Goal: Check status: Check status

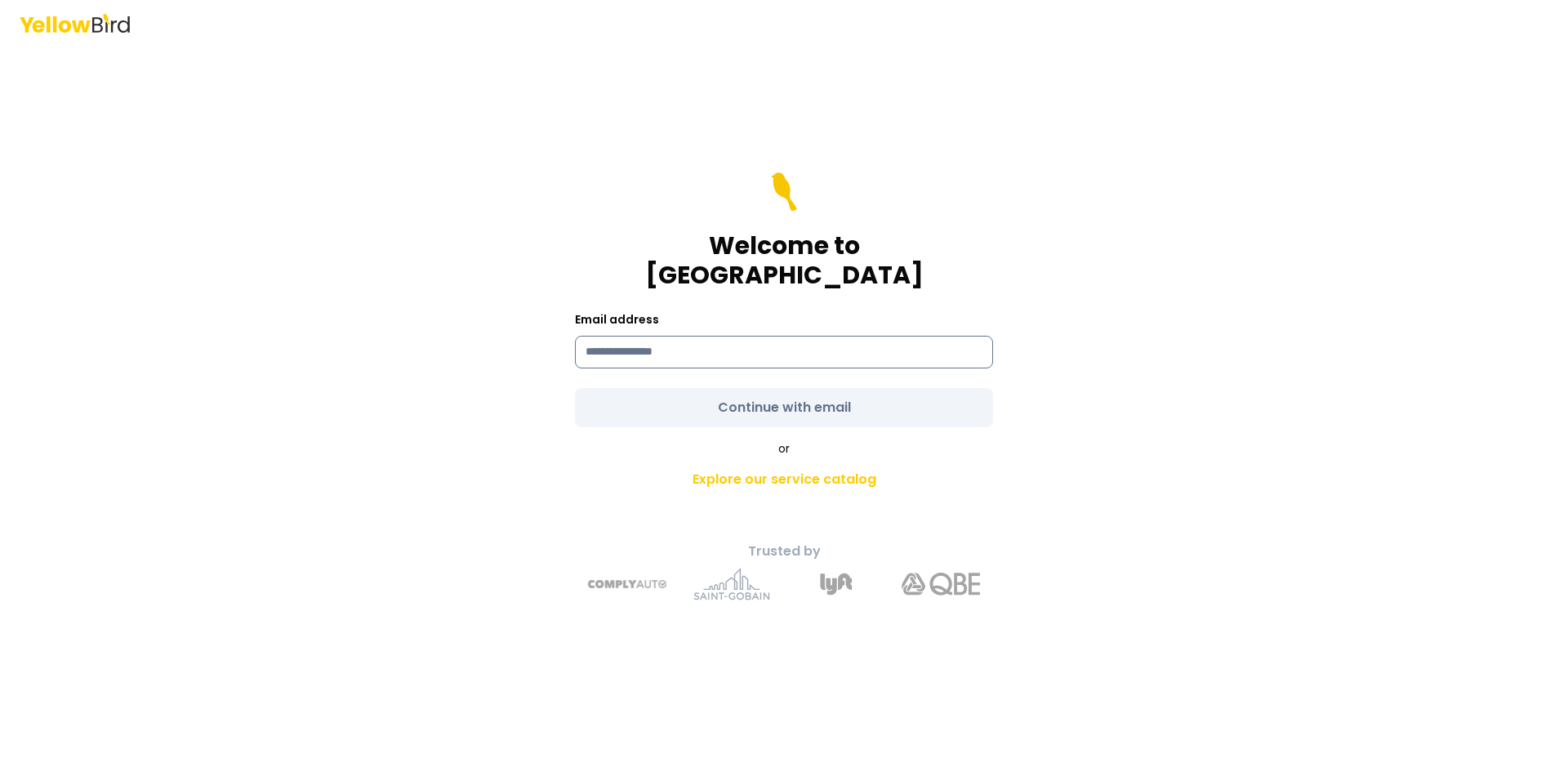
click at [660, 336] on input at bounding box center [784, 352] width 418 height 33
type input "**********"
click at [732, 397] on form "**********" at bounding box center [784, 299] width 418 height 255
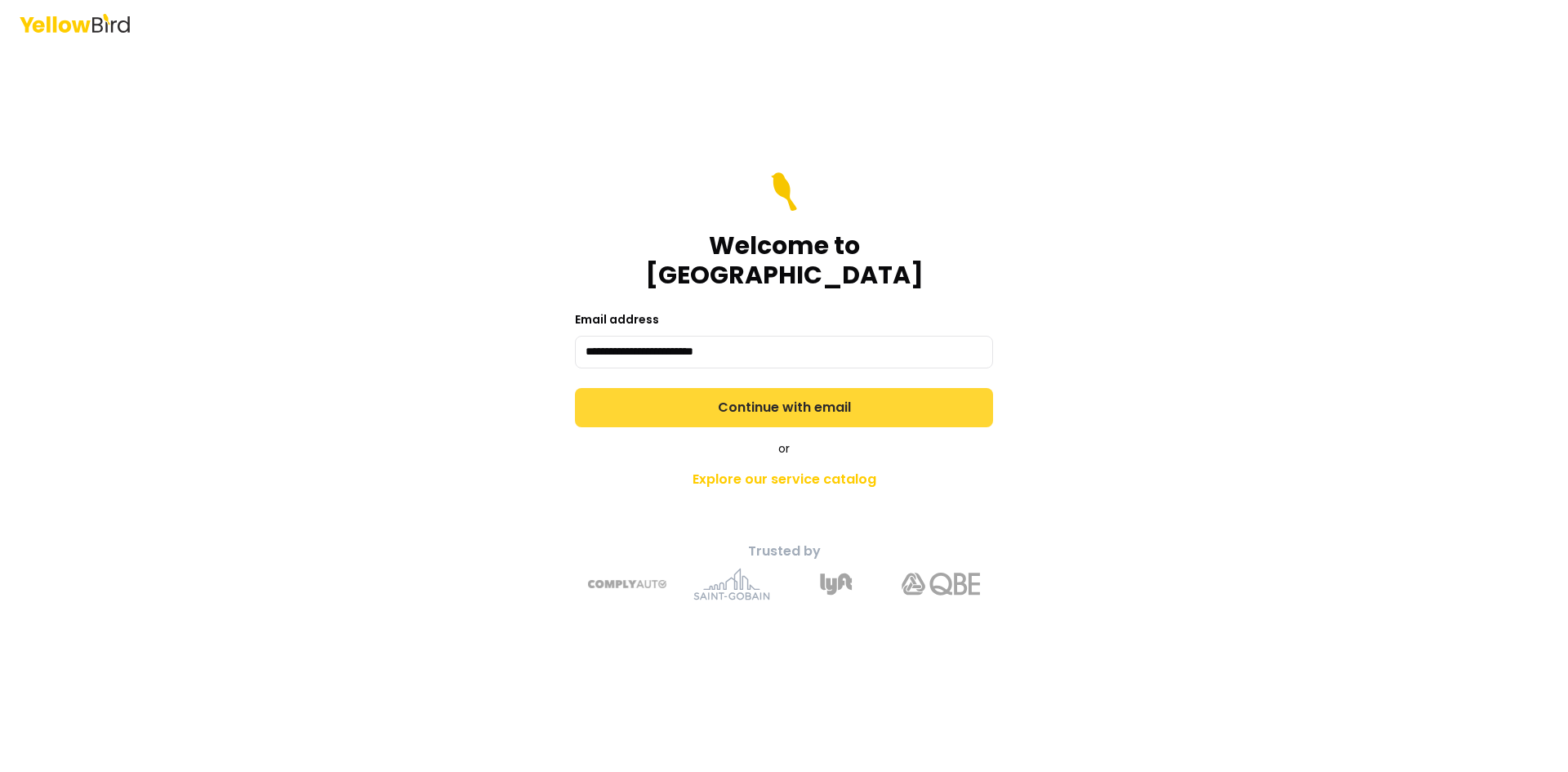
click at [732, 397] on button "Continue with email" at bounding box center [784, 407] width 418 height 39
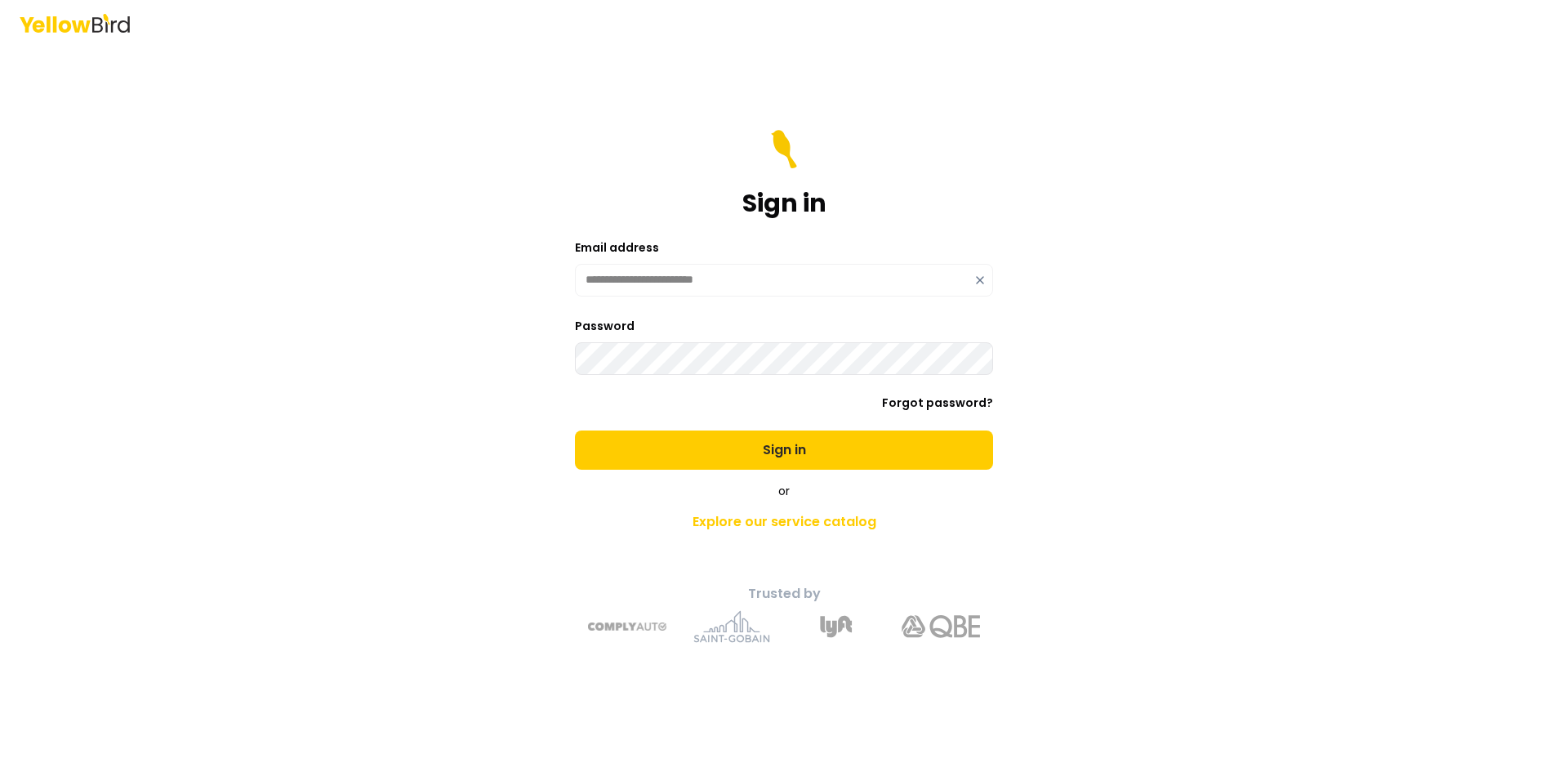
drag, startPoint x: 734, startPoint y: 444, endPoint x: 701, endPoint y: 454, distance: 34.5
click at [735, 444] on button "Sign in" at bounding box center [784, 449] width 418 height 39
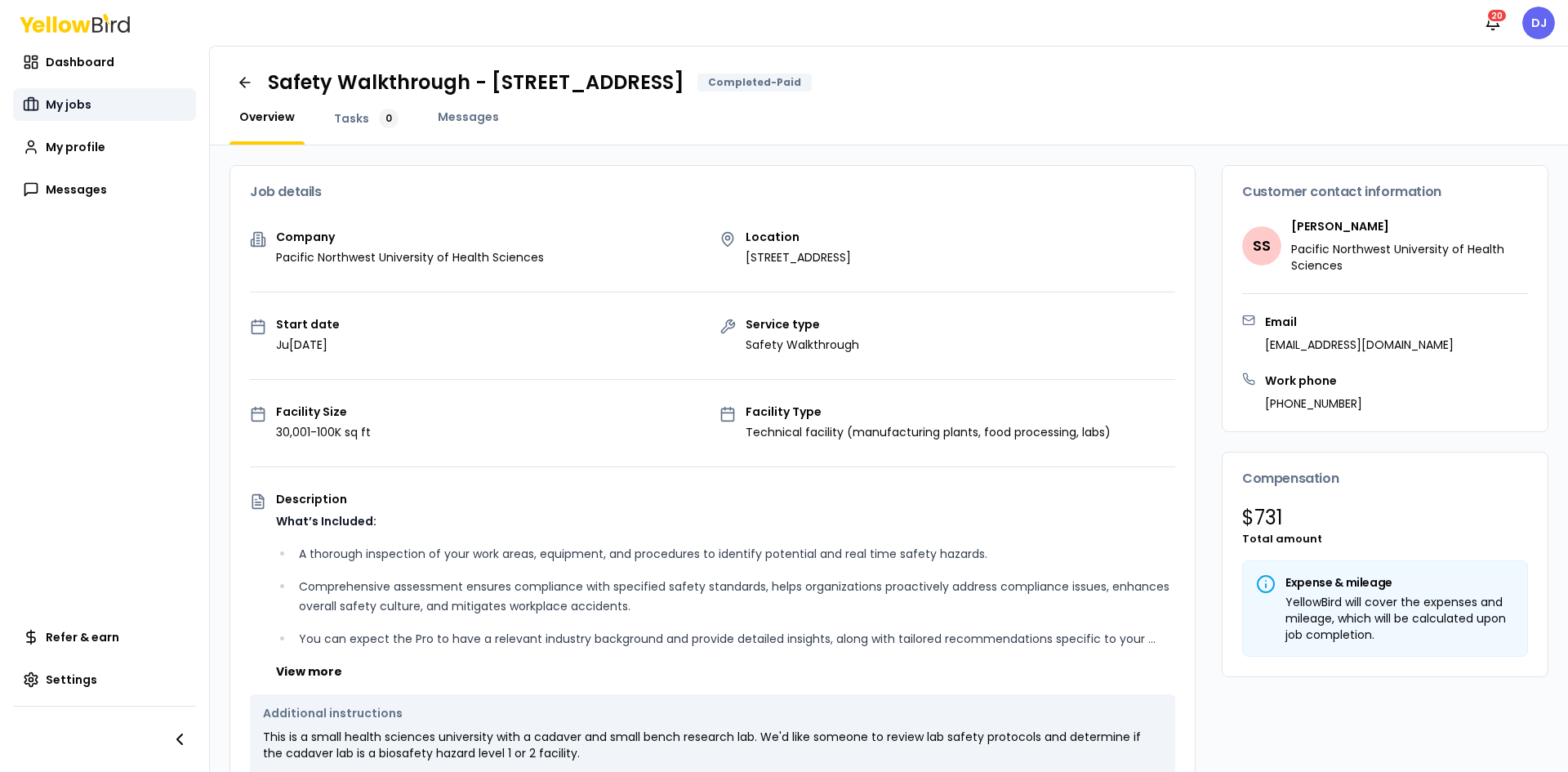
click at [58, 104] on span "My jobs" at bounding box center [68, 104] width 45 height 16
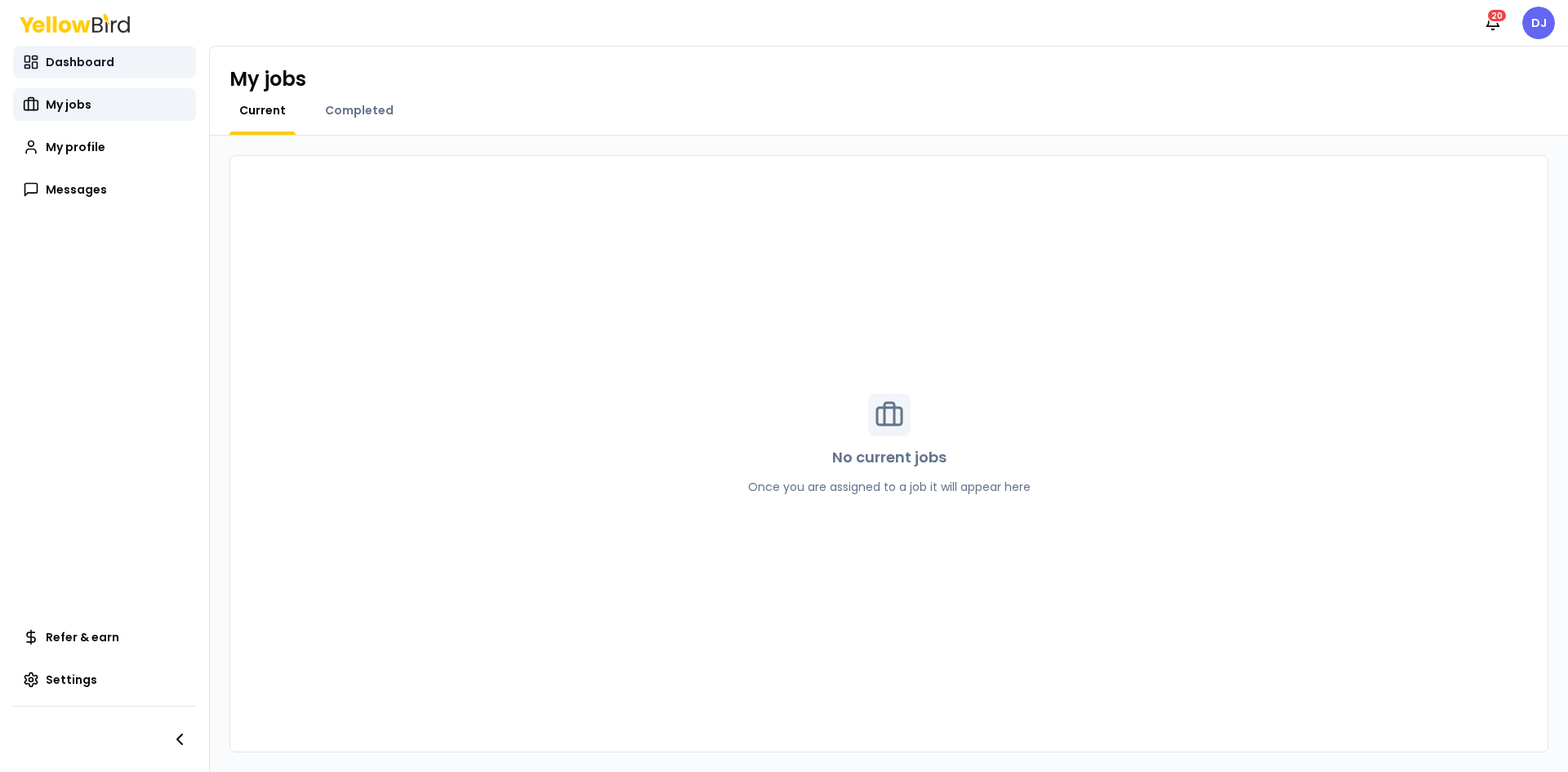
click at [62, 65] on span "Dashboard" at bounding box center [80, 61] width 69 height 16
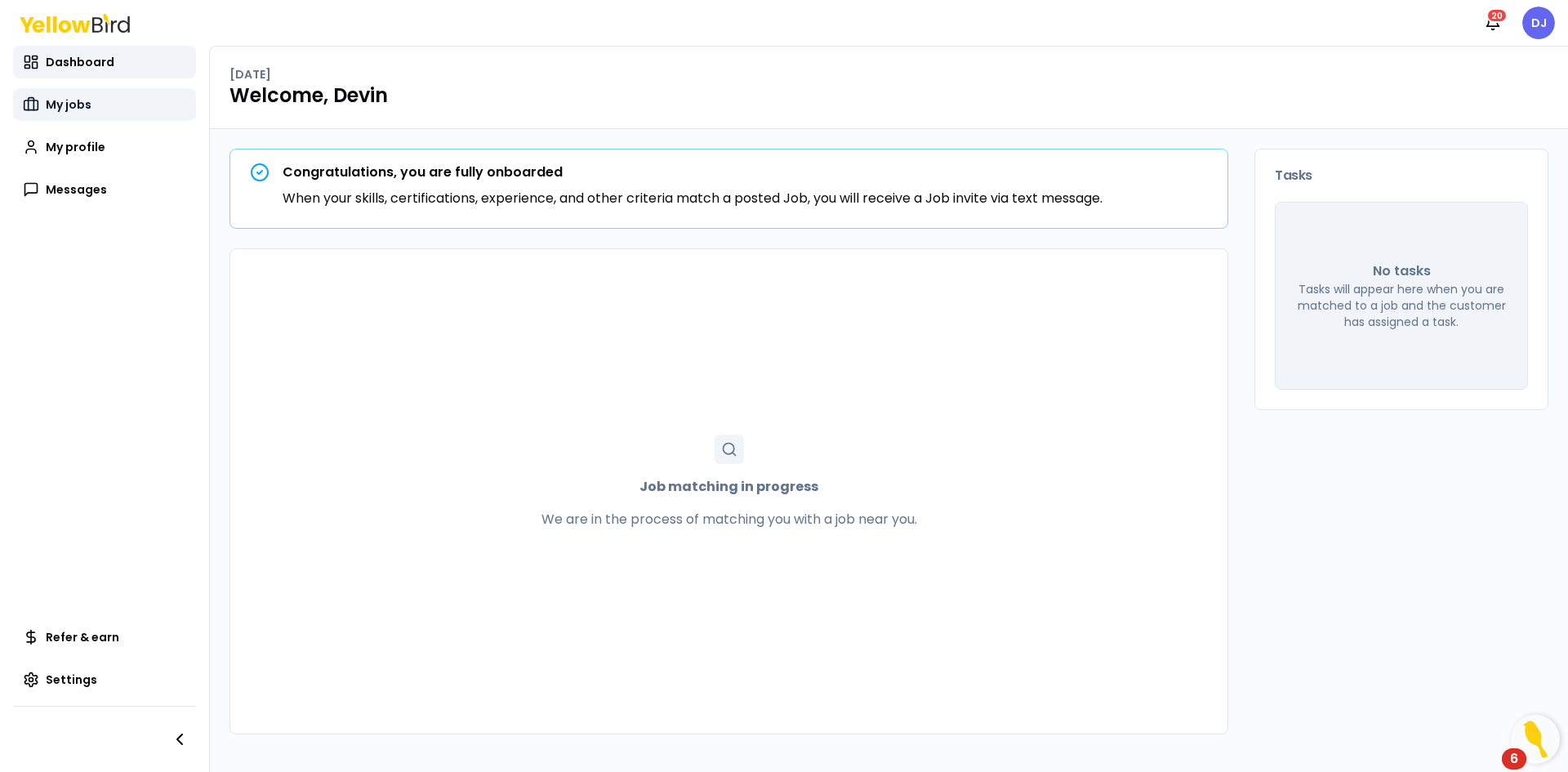
click at [74, 105] on span "My jobs" at bounding box center [68, 104] width 45 height 16
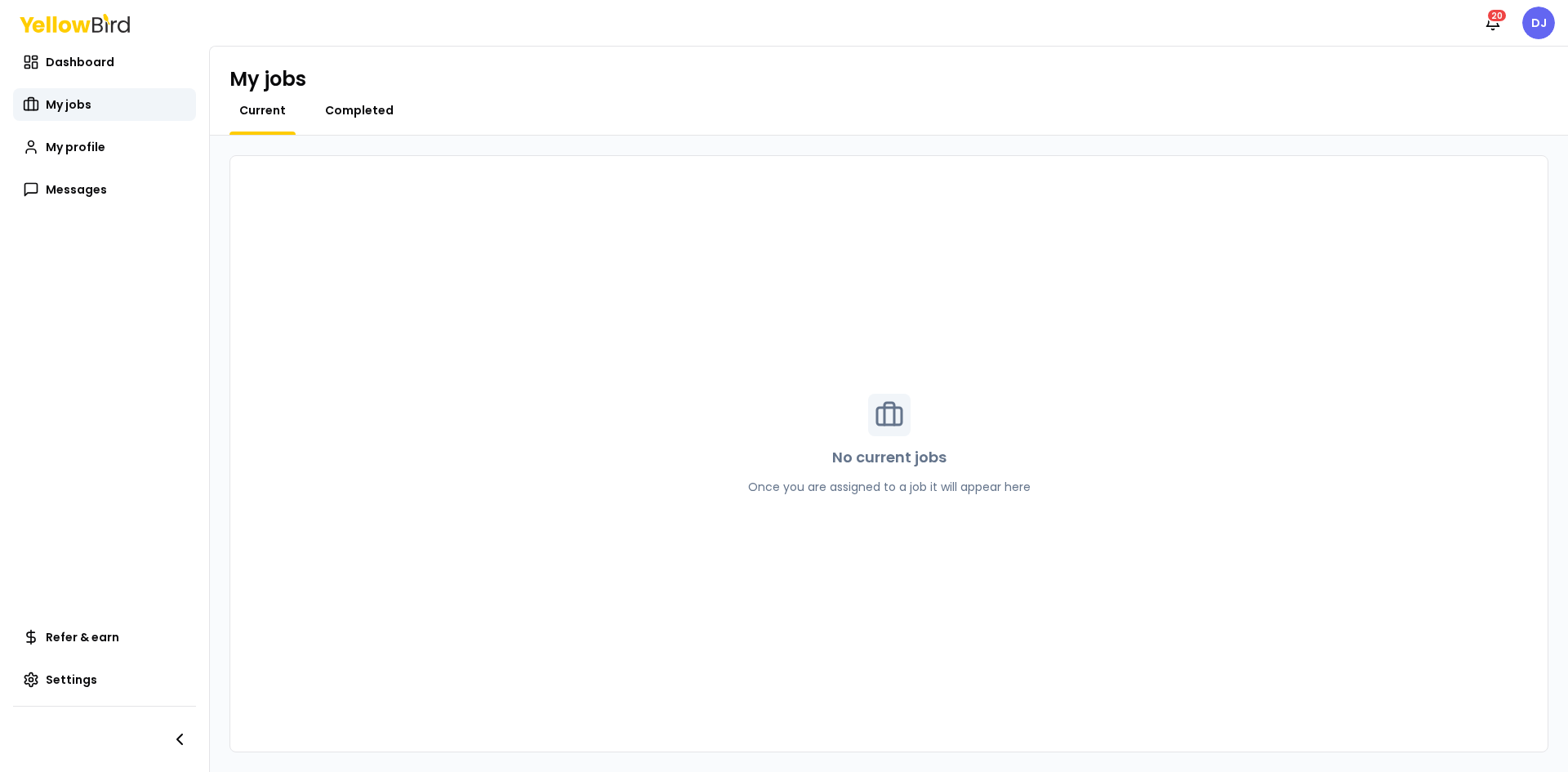
click at [366, 111] on span "Completed" at bounding box center [359, 110] width 69 height 16
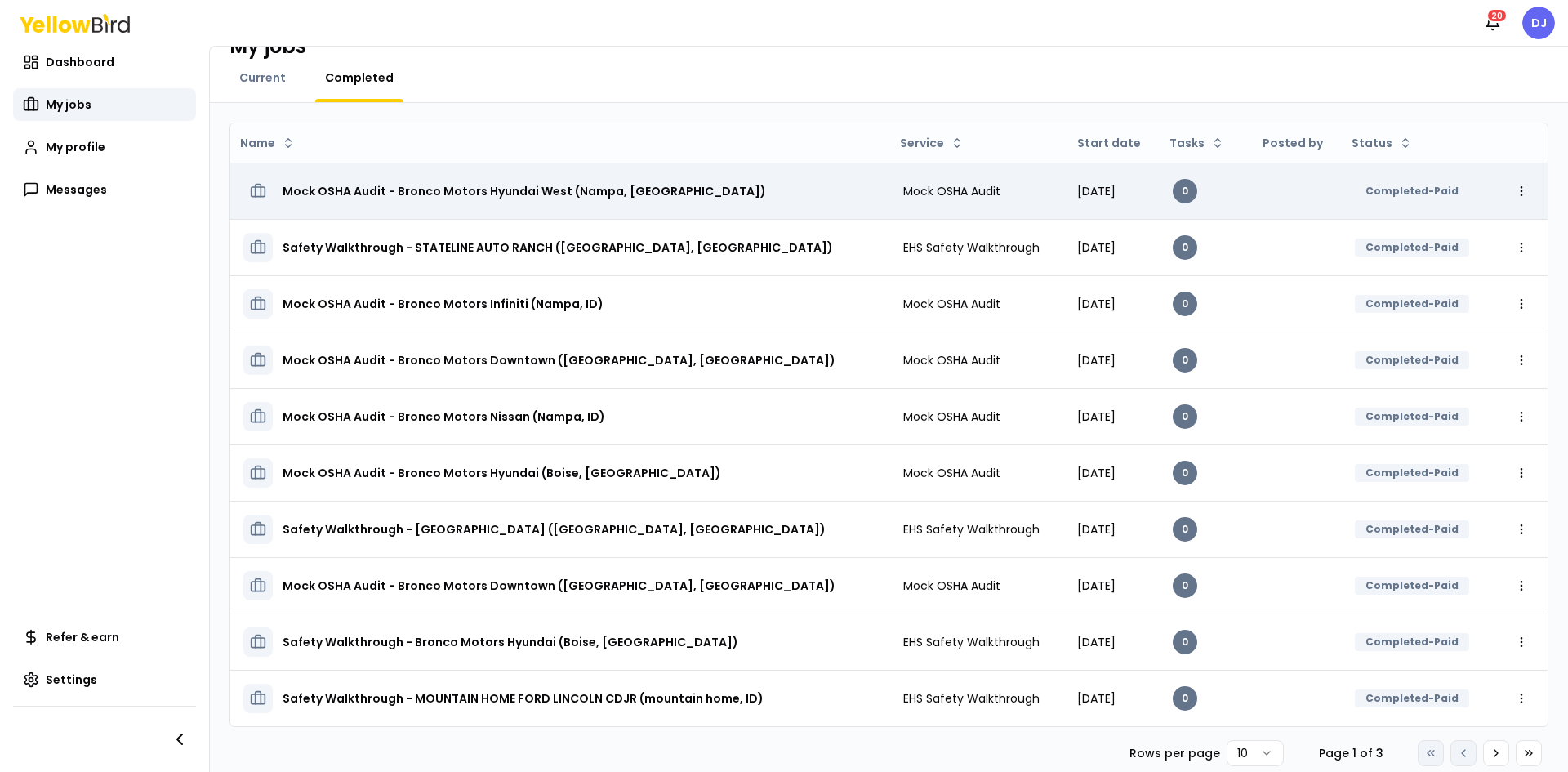
scroll to position [46, 0]
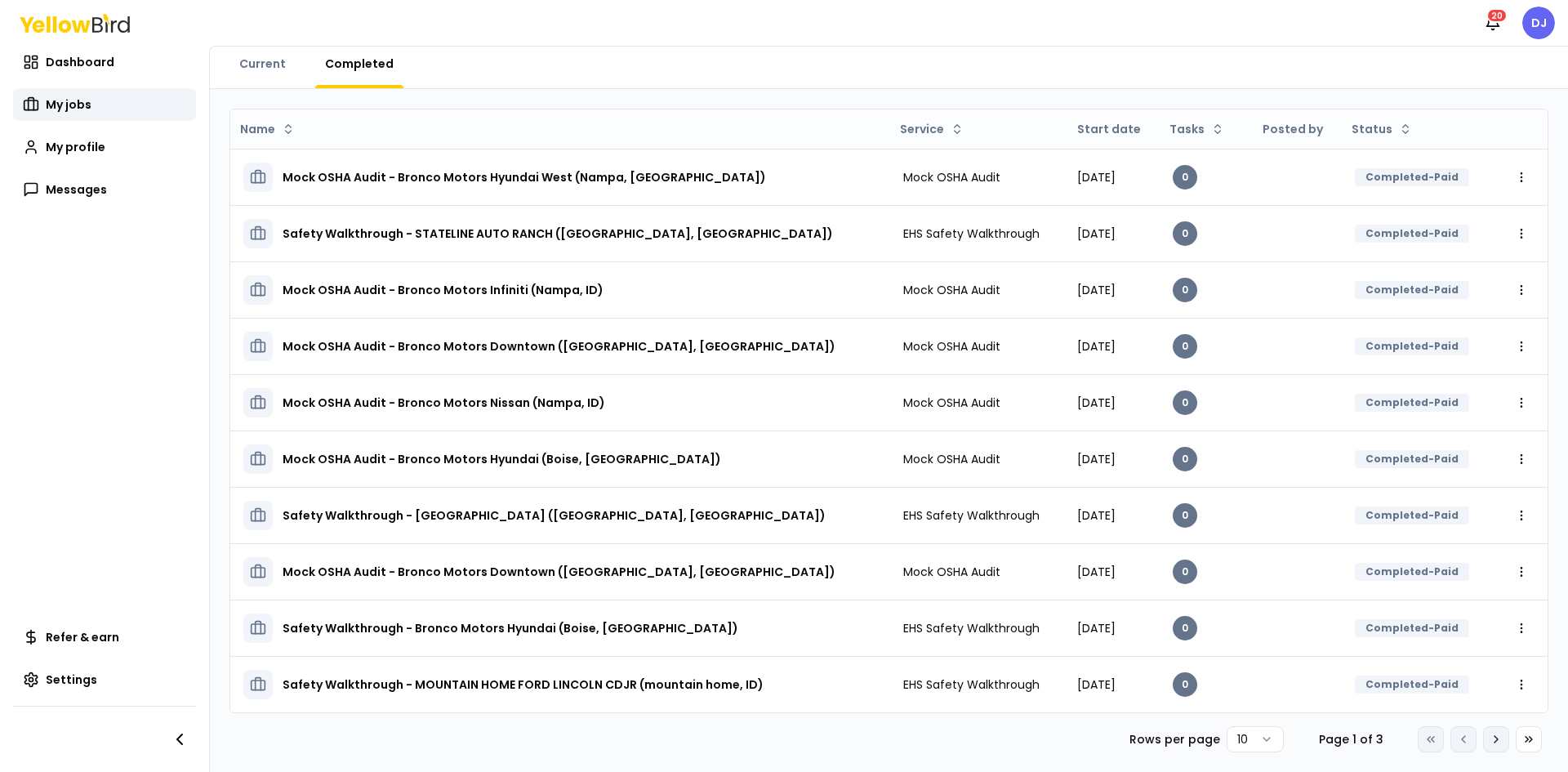
click at [1486, 746] on button "Go to next page" at bounding box center [1496, 738] width 26 height 26
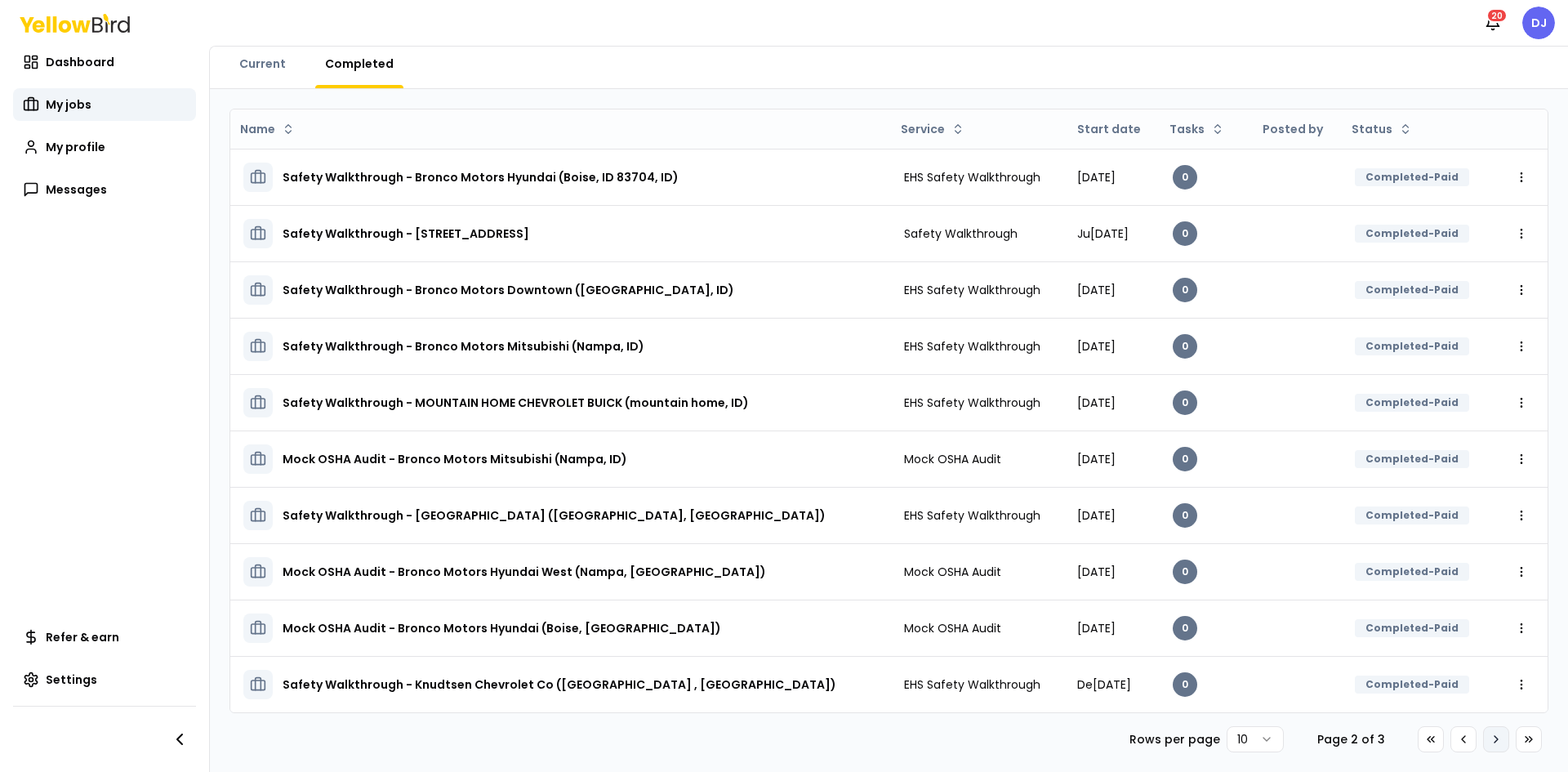
click at [1489, 745] on icon at bounding box center [1496, 739] width 13 height 13
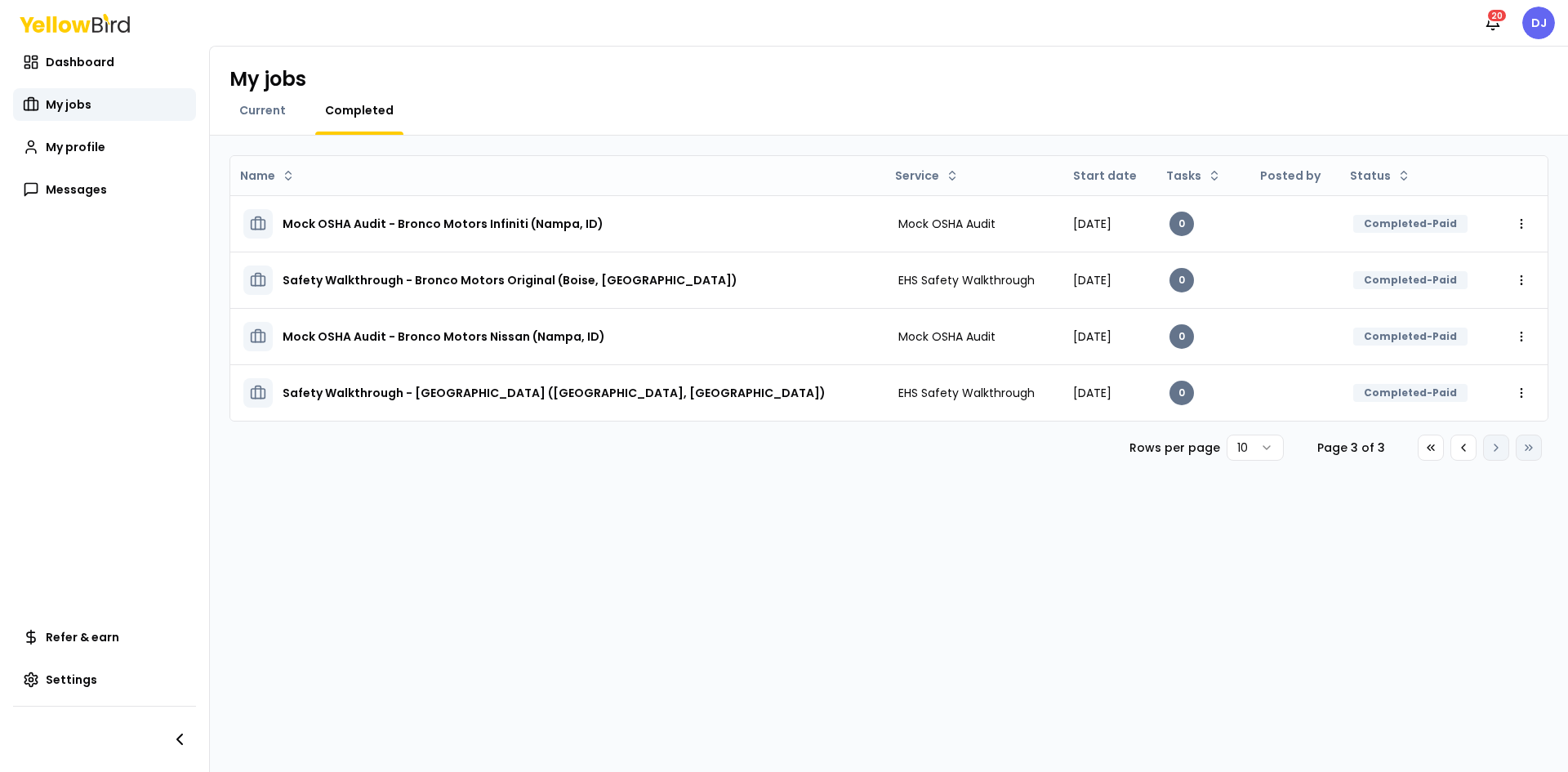
scroll to position [0, 0]
click at [1463, 454] on button "Go to previous page" at bounding box center [1463, 447] width 26 height 26
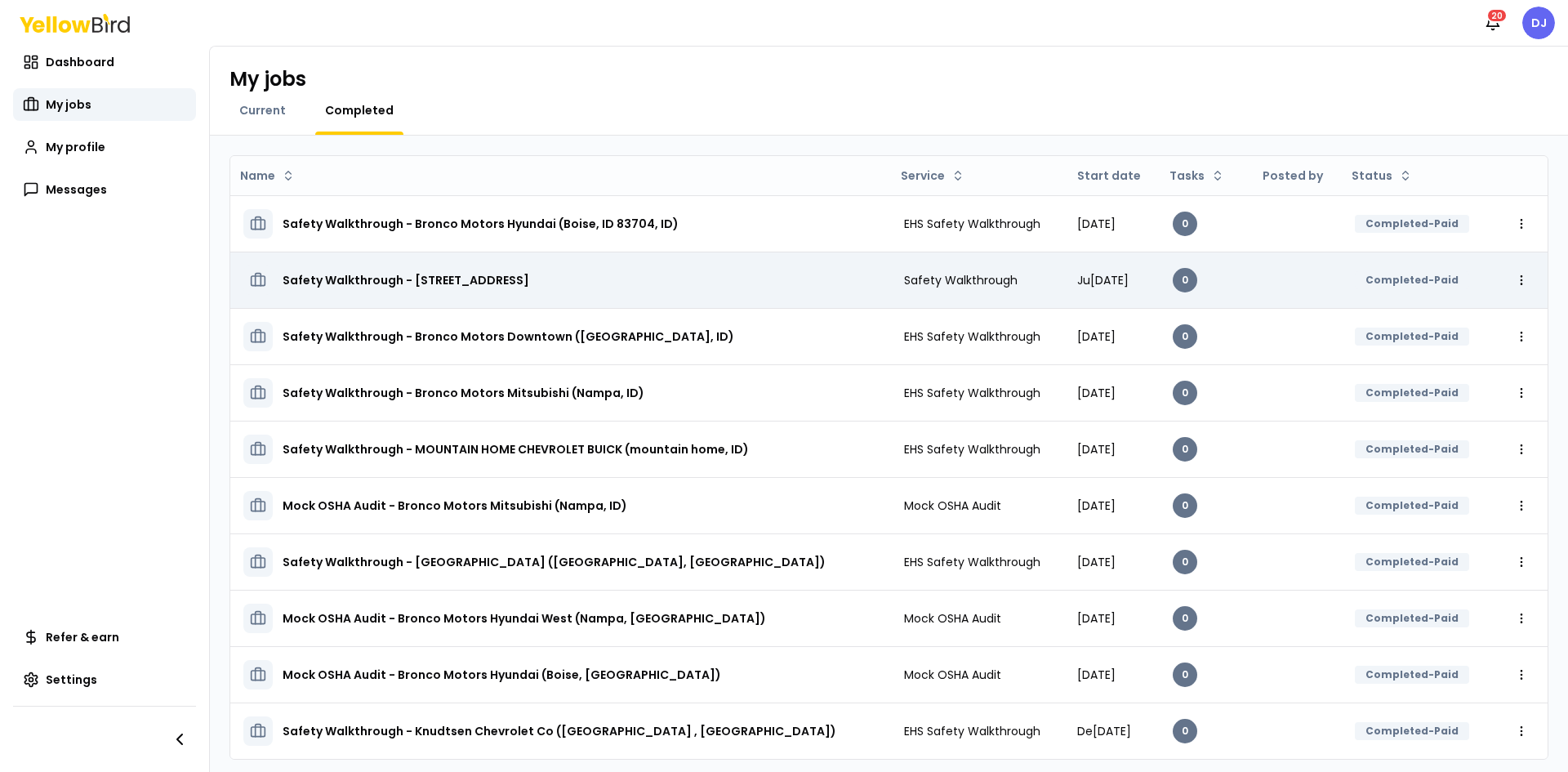
scroll to position [46, 0]
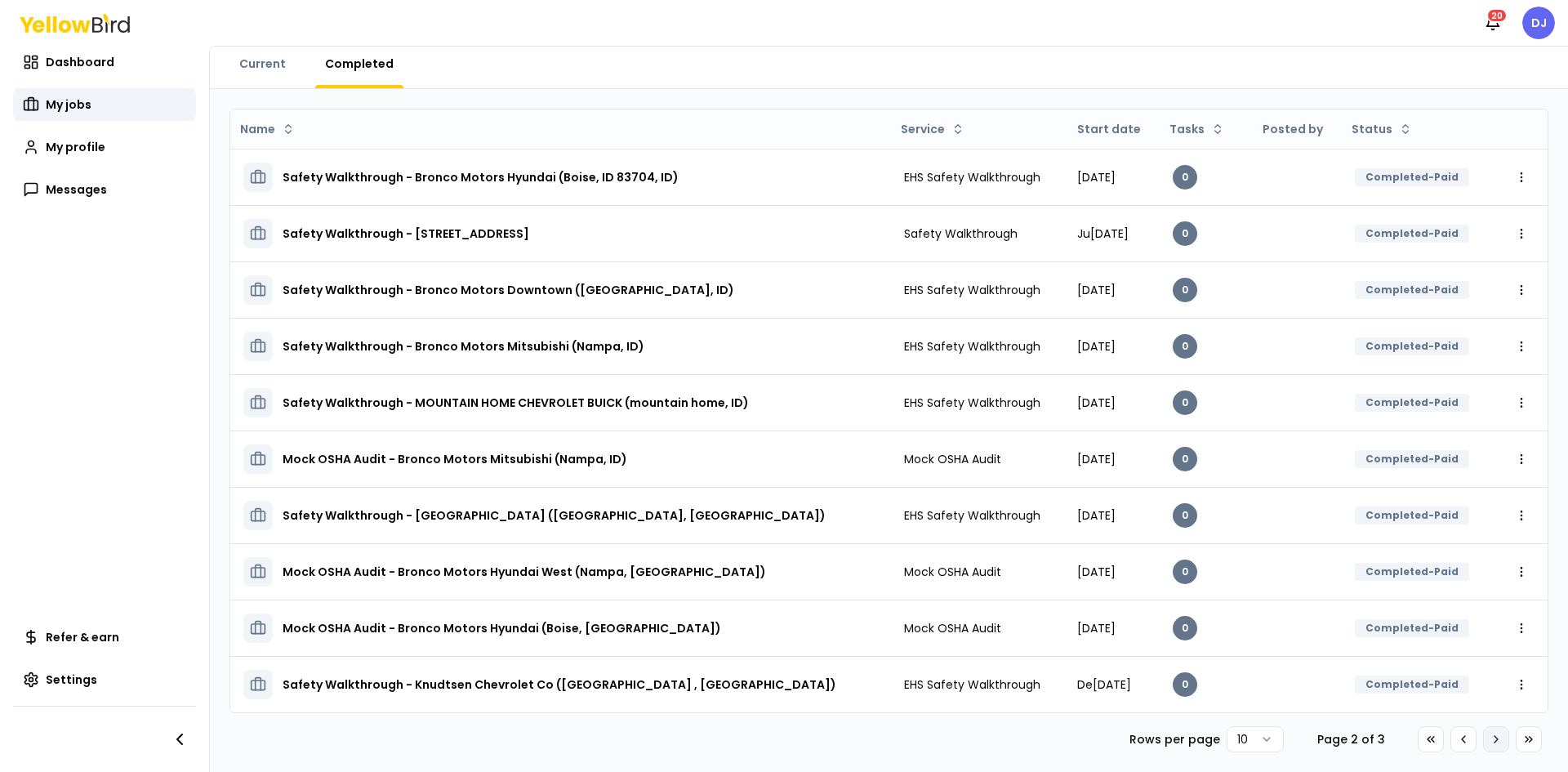
click at [1489, 743] on icon at bounding box center [1496, 739] width 13 height 13
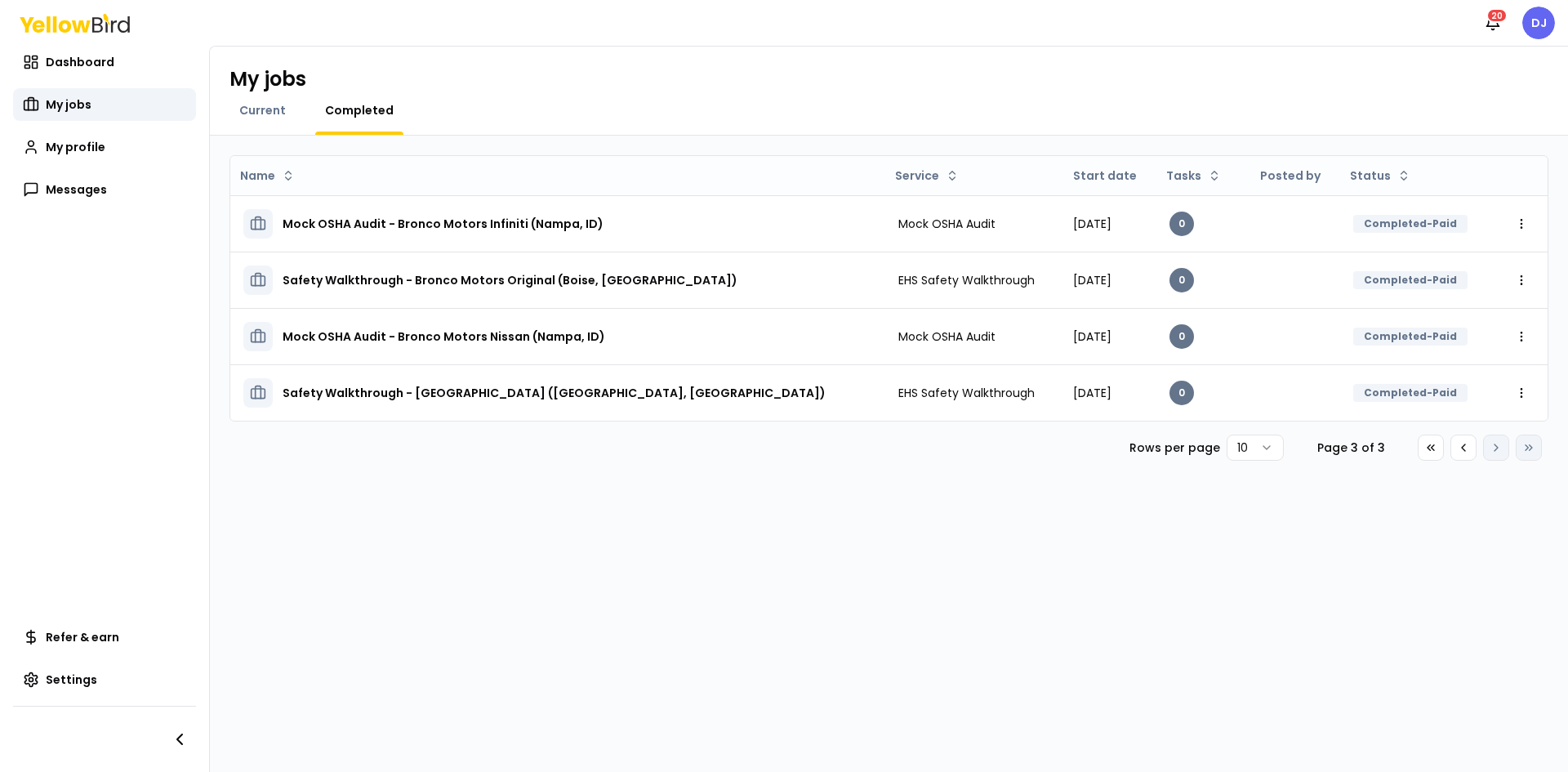
scroll to position [0, 0]
click at [1461, 452] on icon at bounding box center [1463, 448] width 13 height 13
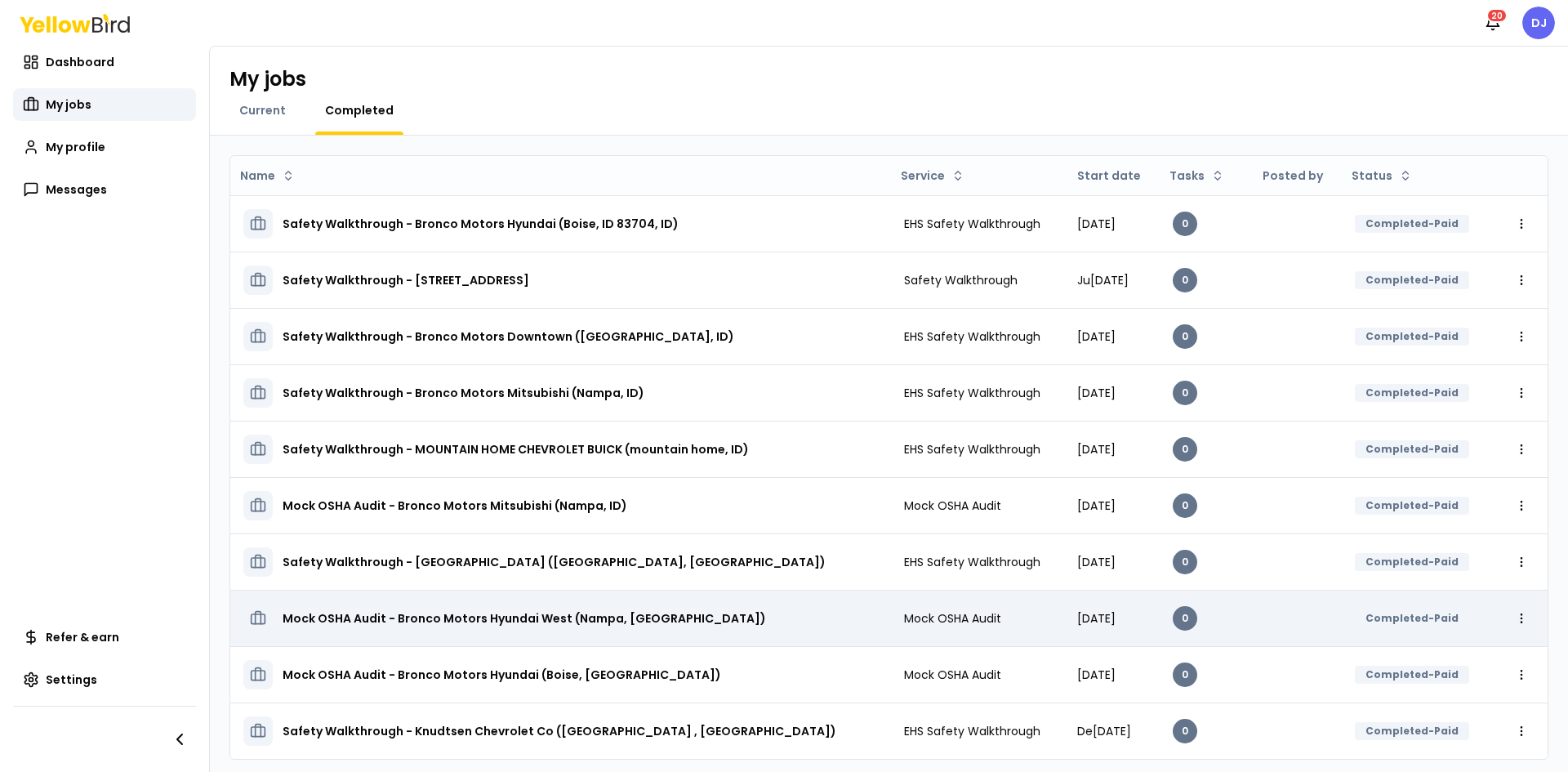
scroll to position [46, 0]
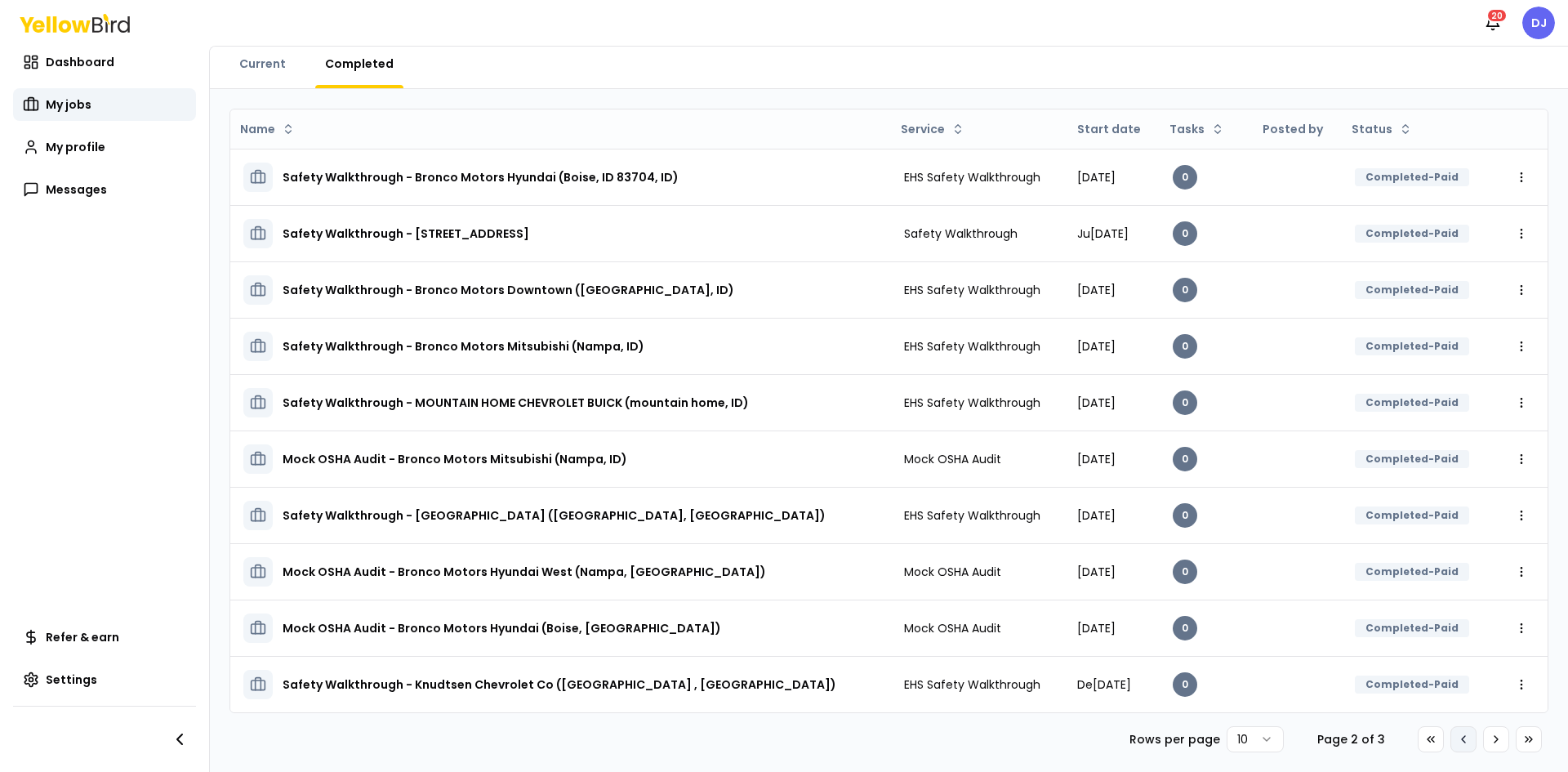
click at [1461, 742] on button "Go to previous page" at bounding box center [1463, 738] width 26 height 26
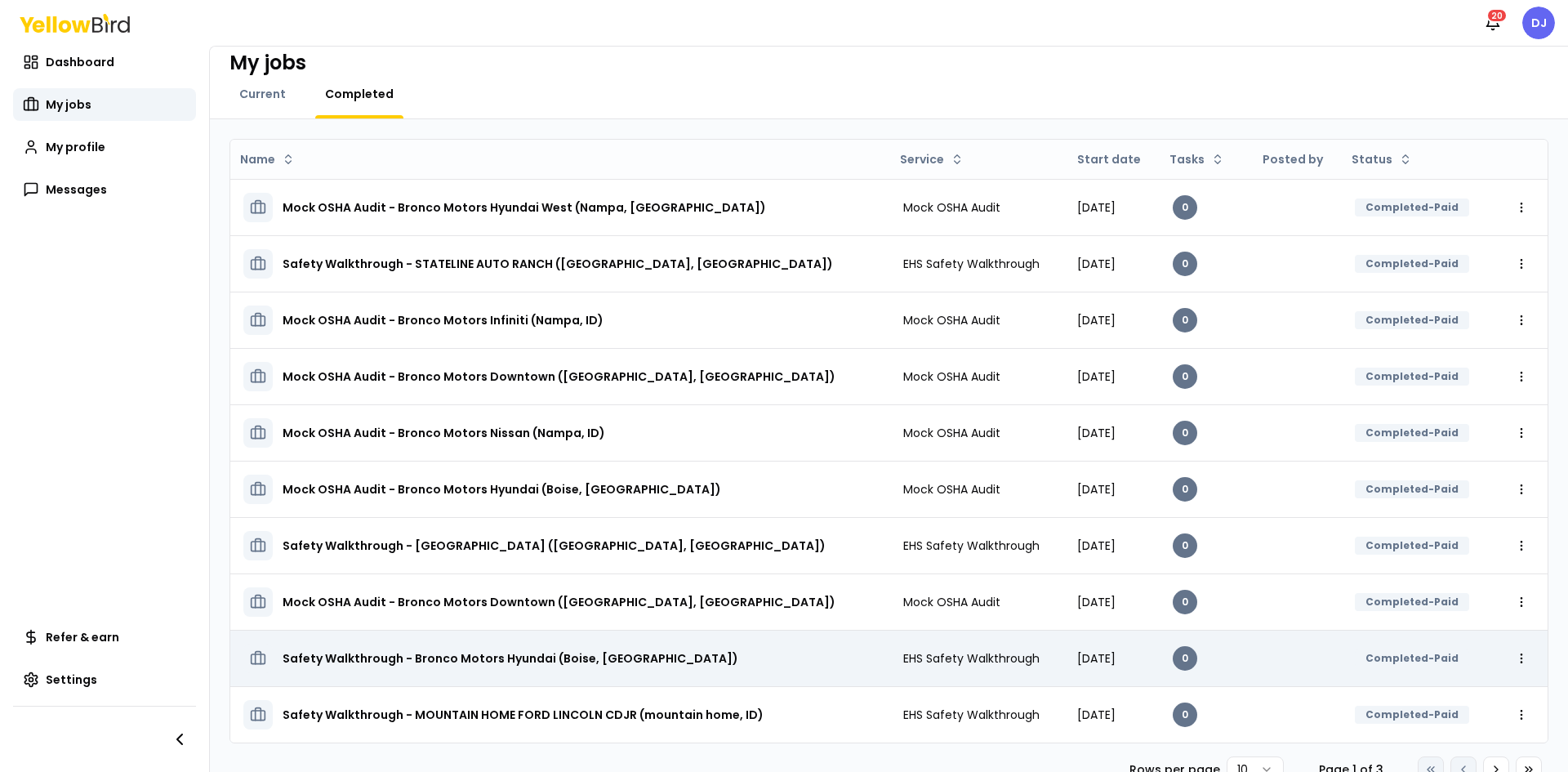
scroll to position [0, 0]
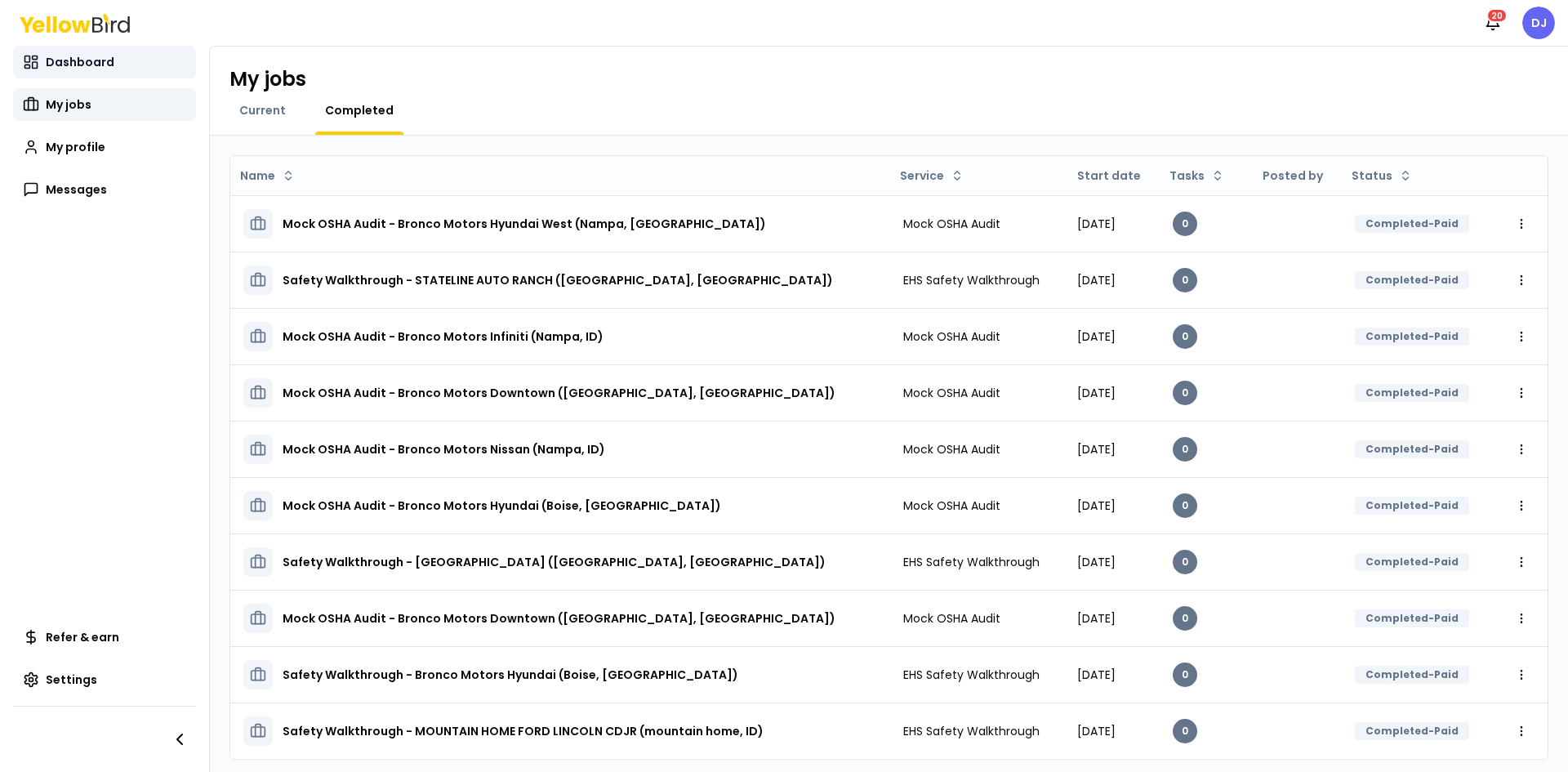
click at [94, 67] on span "Dashboard" at bounding box center [80, 61] width 69 height 16
